Goal: Transaction & Acquisition: Purchase product/service

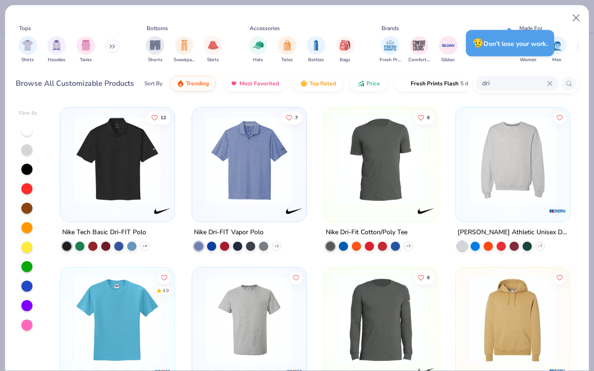
scroll to position [109, 0]
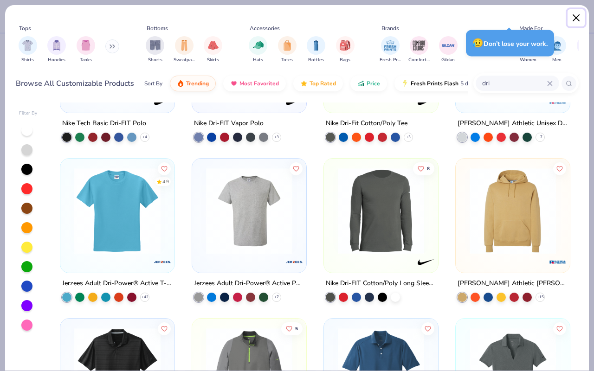
click at [571, 24] on button "Close" at bounding box center [577, 18] width 18 height 18
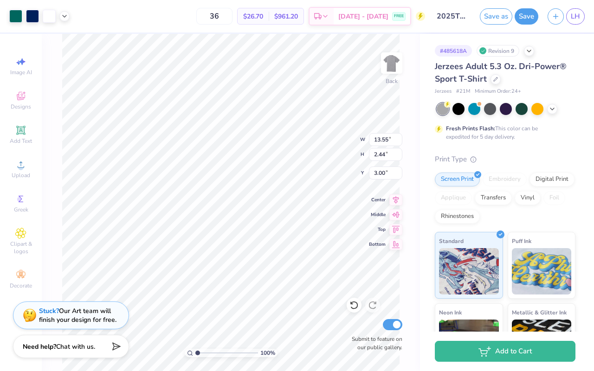
click at [472, 86] on div "Jerzees Adult 5.3 Oz. Dri-Power® Sport T-Shirt Jerzees # 21M Minimum Order: 24 +" at bounding box center [505, 77] width 141 height 35
click at [497, 81] on div at bounding box center [496, 78] width 10 height 10
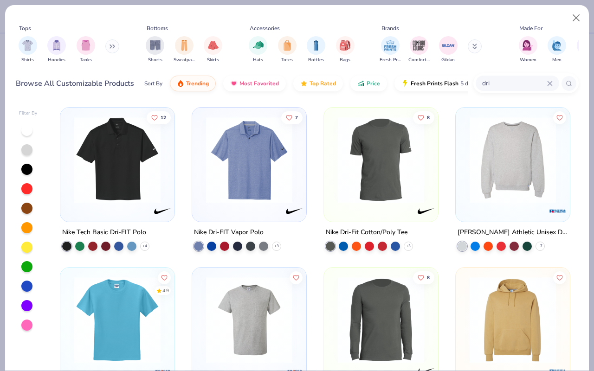
click at [490, 84] on input "dri" at bounding box center [514, 83] width 66 height 11
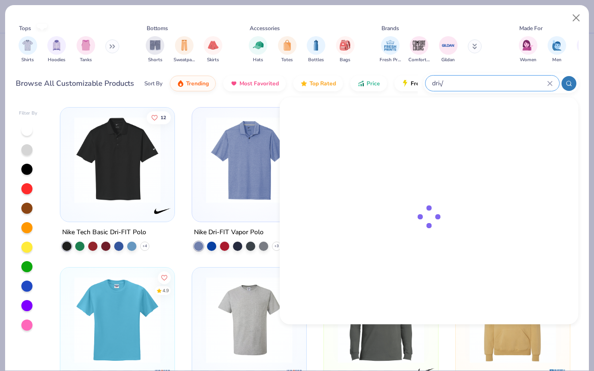
click at [490, 84] on input "dri√" at bounding box center [489, 83] width 116 height 11
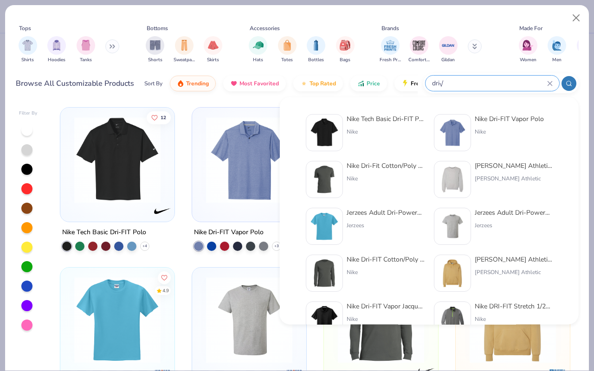
click at [490, 84] on input "dri√" at bounding box center [489, 83] width 116 height 11
type input "d"
paste input "approximately"
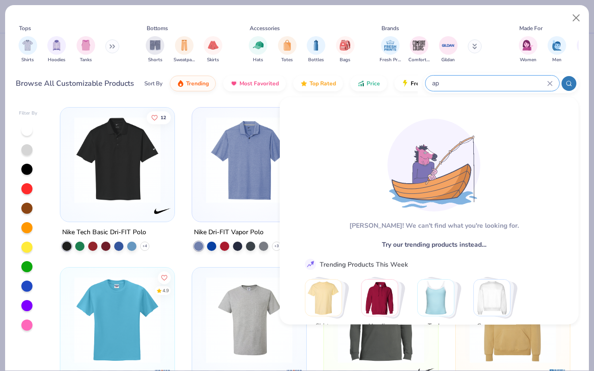
type input "a"
type input "essential performance blend"
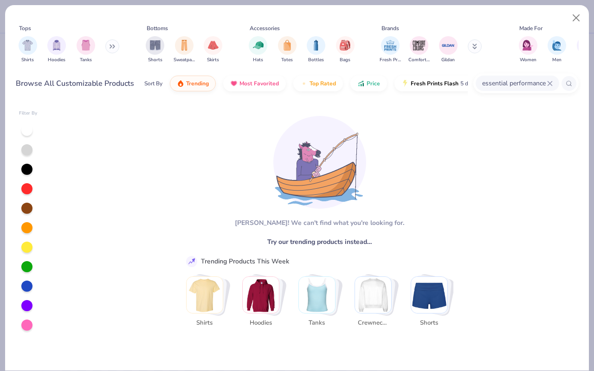
click at [211, 295] on img "Stack Card Button Shirts" at bounding box center [205, 295] width 36 height 36
click at [515, 85] on input "essential performance blend" at bounding box center [514, 83] width 66 height 11
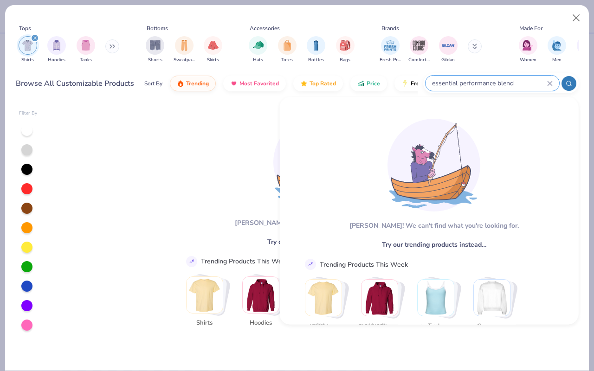
click at [515, 85] on input "essential performance blend" at bounding box center [489, 83] width 116 height 11
click at [481, 85] on input "essential performance blend" at bounding box center [489, 83] width 116 height 11
click at [560, 84] on div "essential performance blend" at bounding box center [501, 83] width 156 height 20
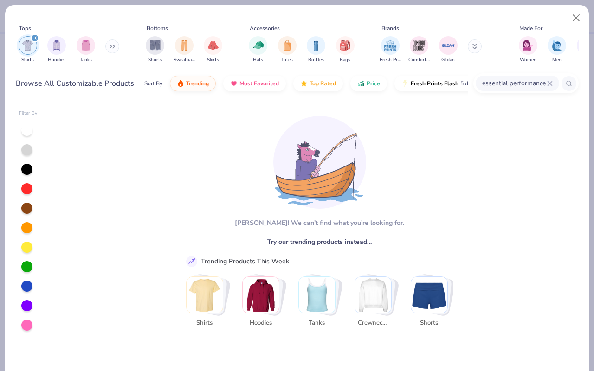
click at [552, 84] on icon at bounding box center [550, 84] width 6 height 6
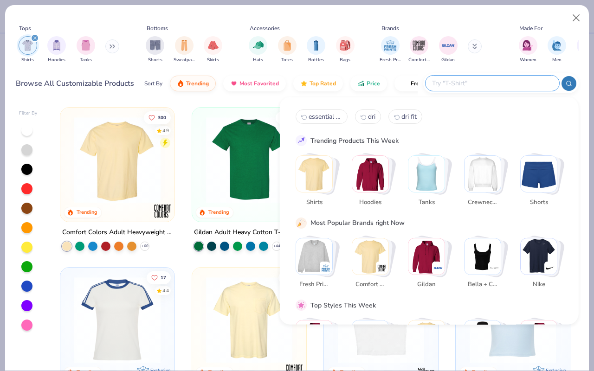
type input "s"
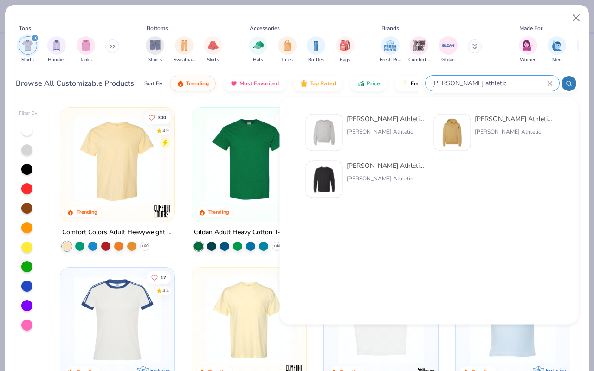
type input "[PERSON_NAME] athletic"
click at [573, 23] on button "Close" at bounding box center [577, 18] width 18 height 18
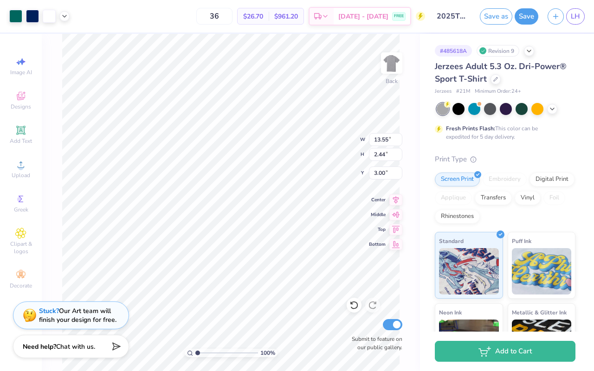
type input "3.65"
